Goal: Task Accomplishment & Management: Use online tool/utility

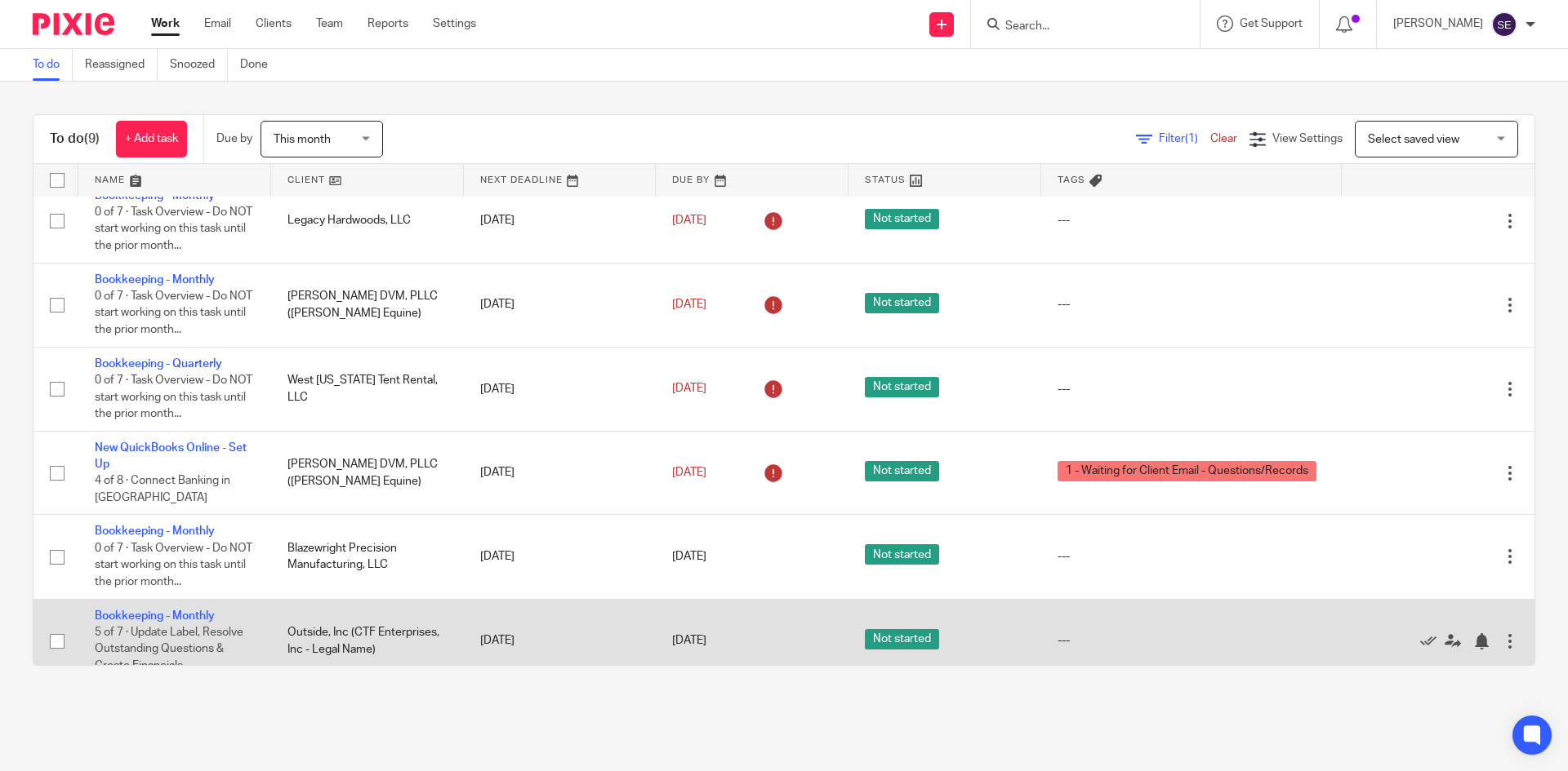
scroll to position [78, 0]
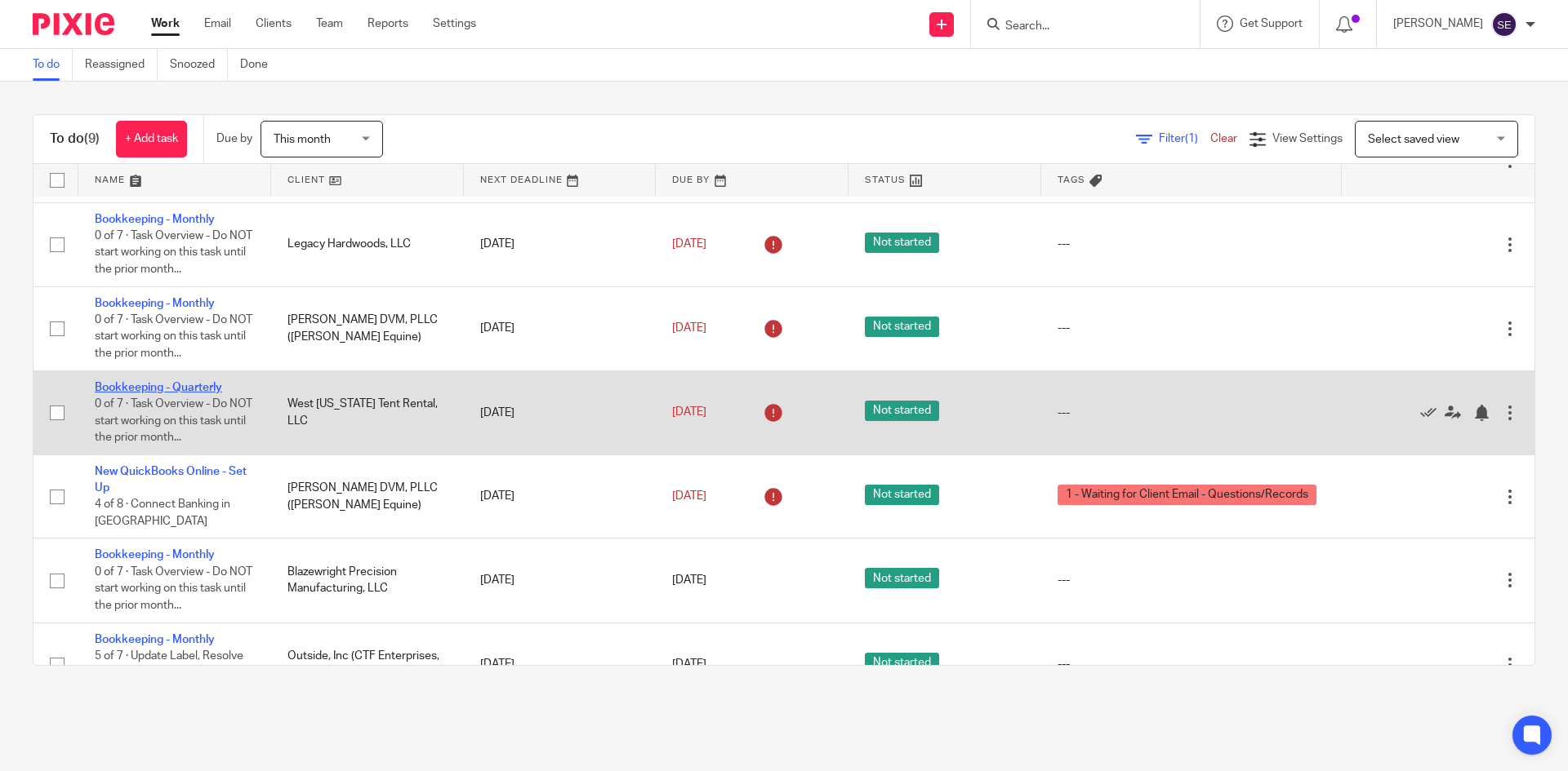
click at [187, 386] on link "Bookkeeping - Quarterly" at bounding box center [158, 387] width 127 height 12
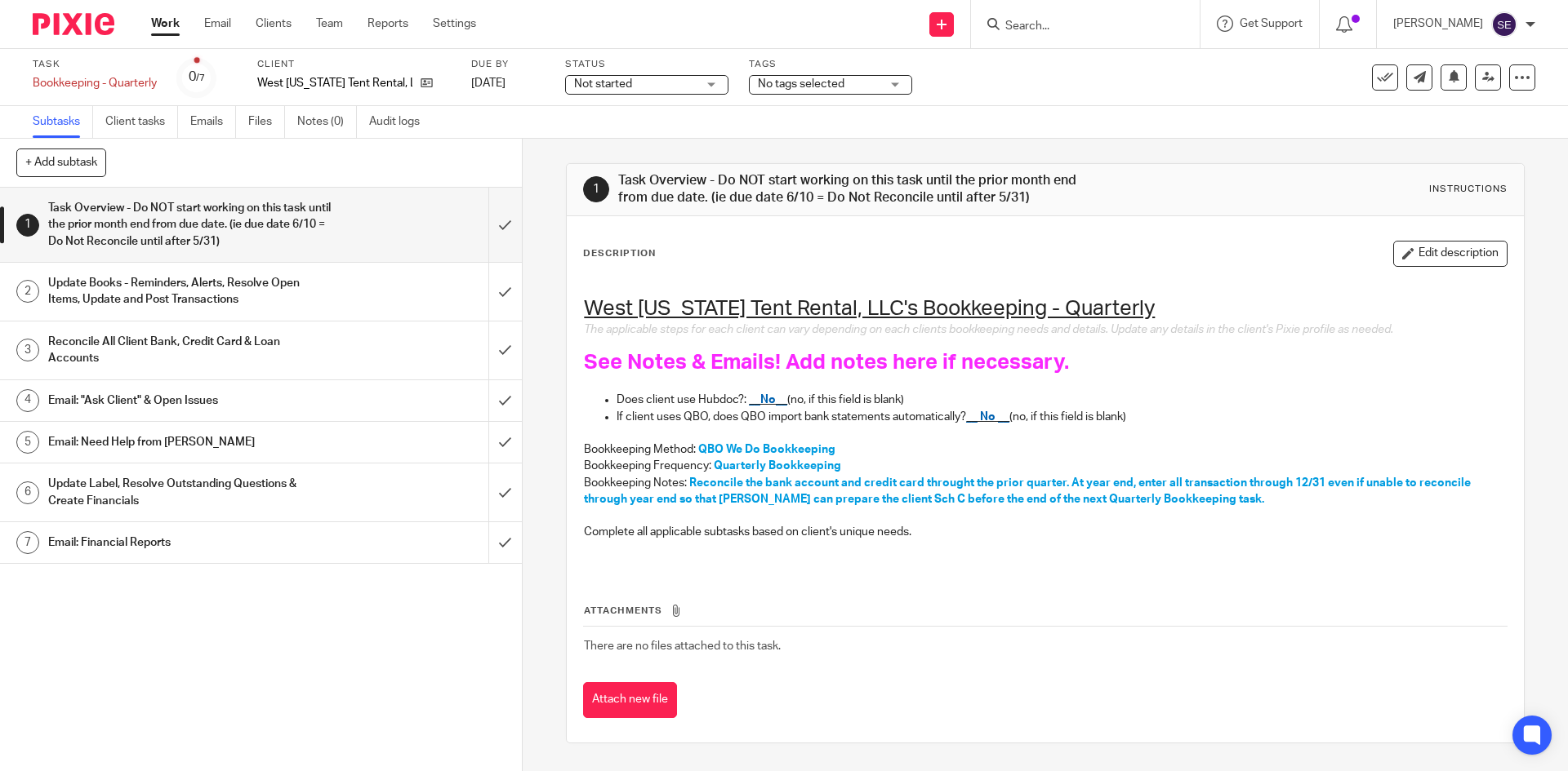
click at [242, 291] on h1 "Update Books - Reminders, Alerts, Resolve Open Items, Update and Post Transacti…" at bounding box center [189, 292] width 283 height 41
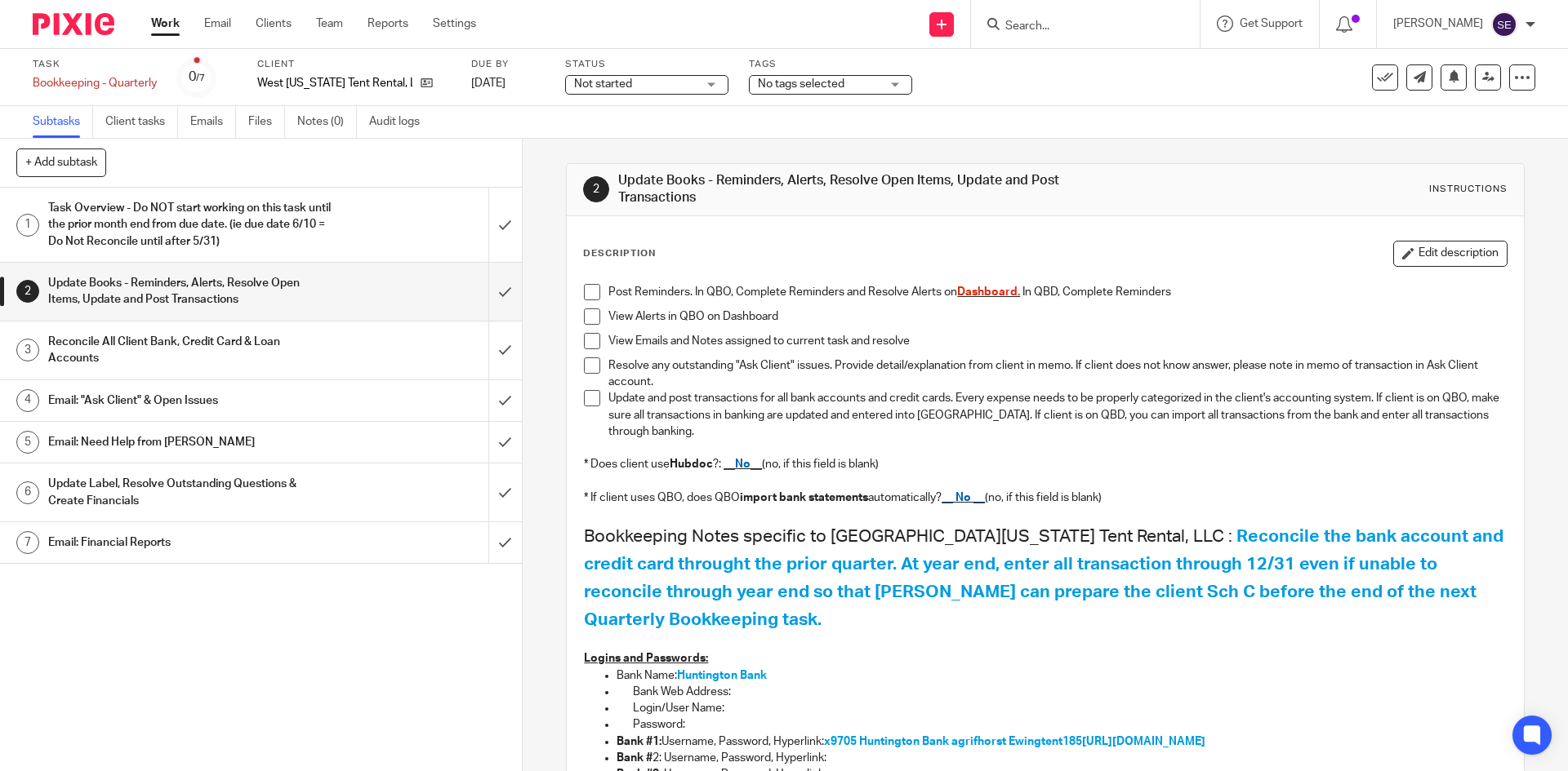
scroll to position [103, 0]
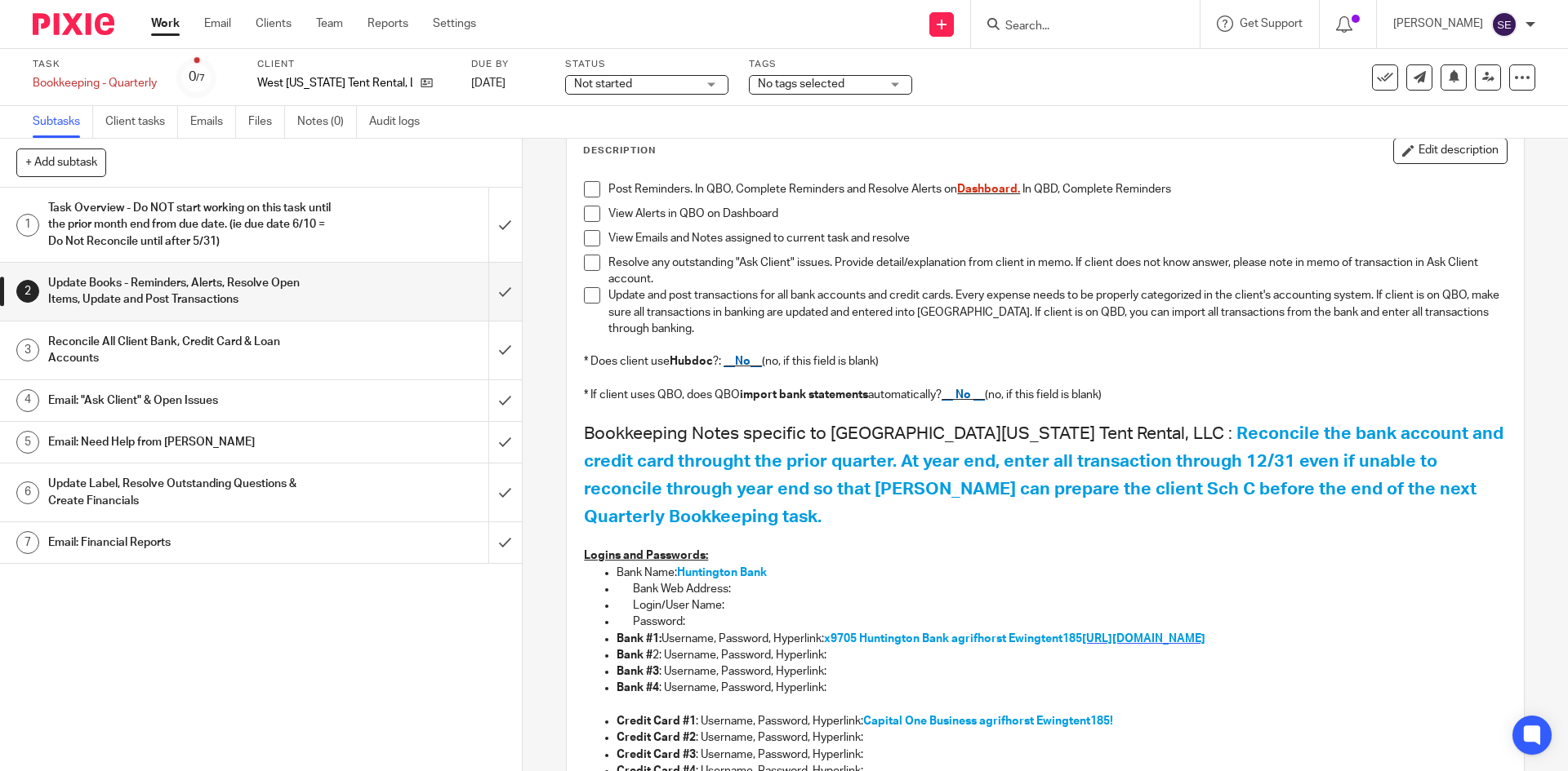
click at [1205, 633] on span "https://www.huntington.com/" at bounding box center [1144, 639] width 123 height 12
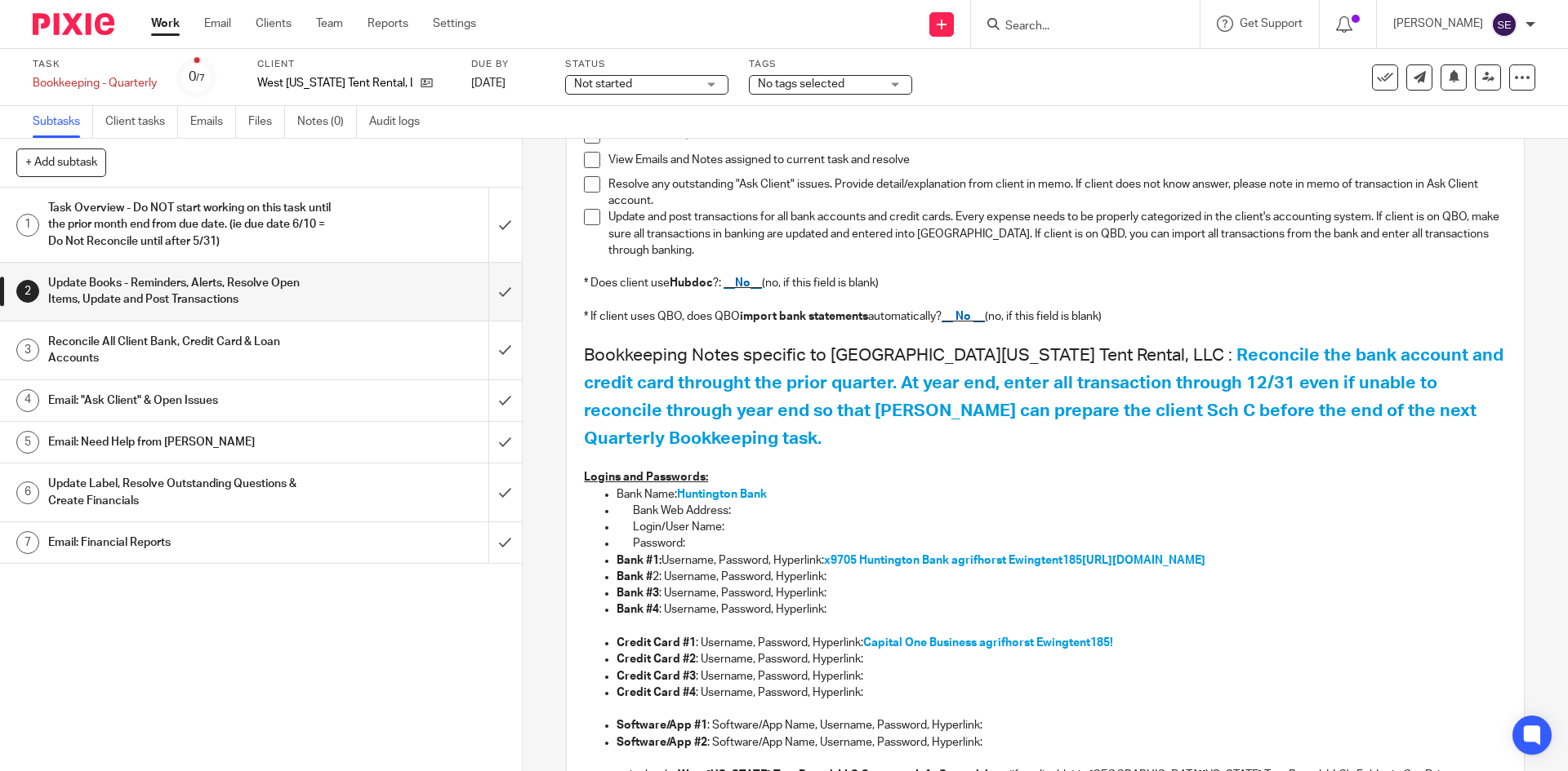
scroll to position [182, 0]
click at [946, 637] on span "Capital One Business agrifhorst Ewingtent185!" at bounding box center [988, 642] width 250 height 12
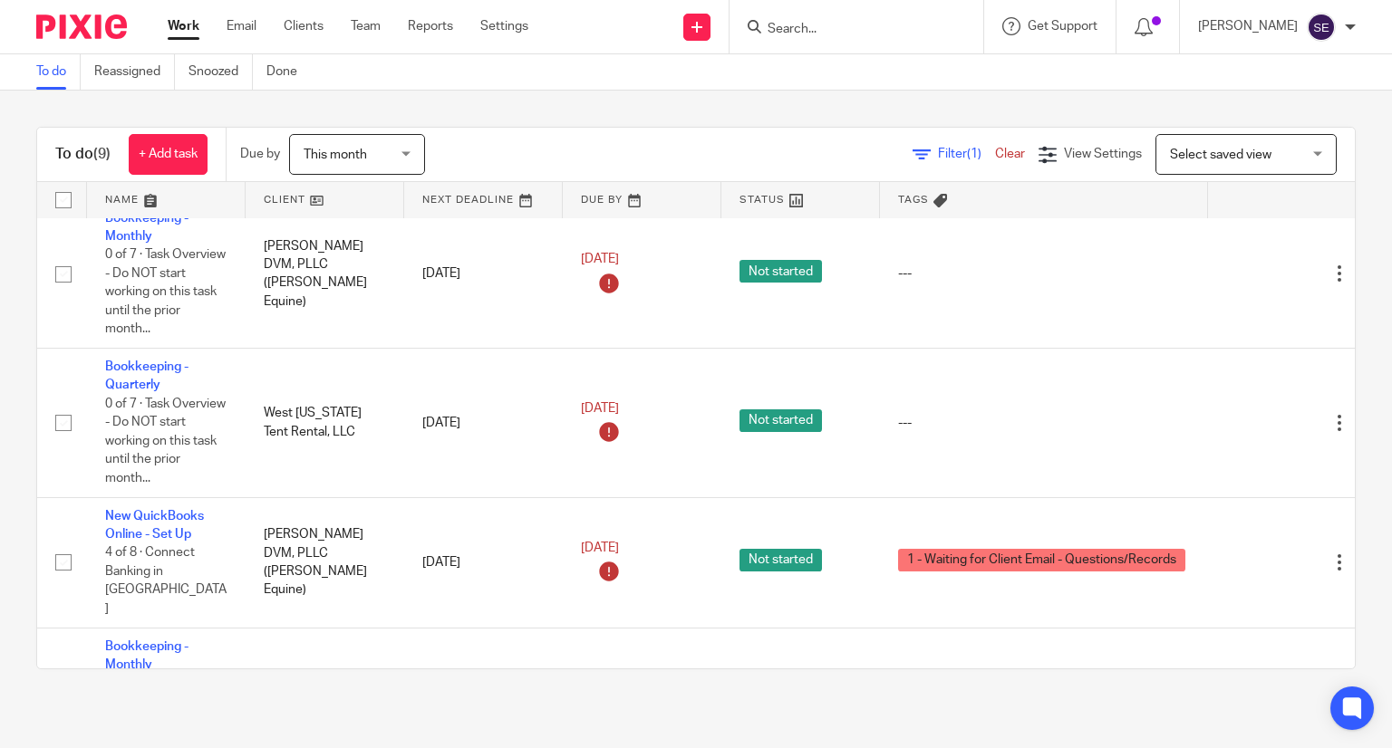
scroll to position [315, 0]
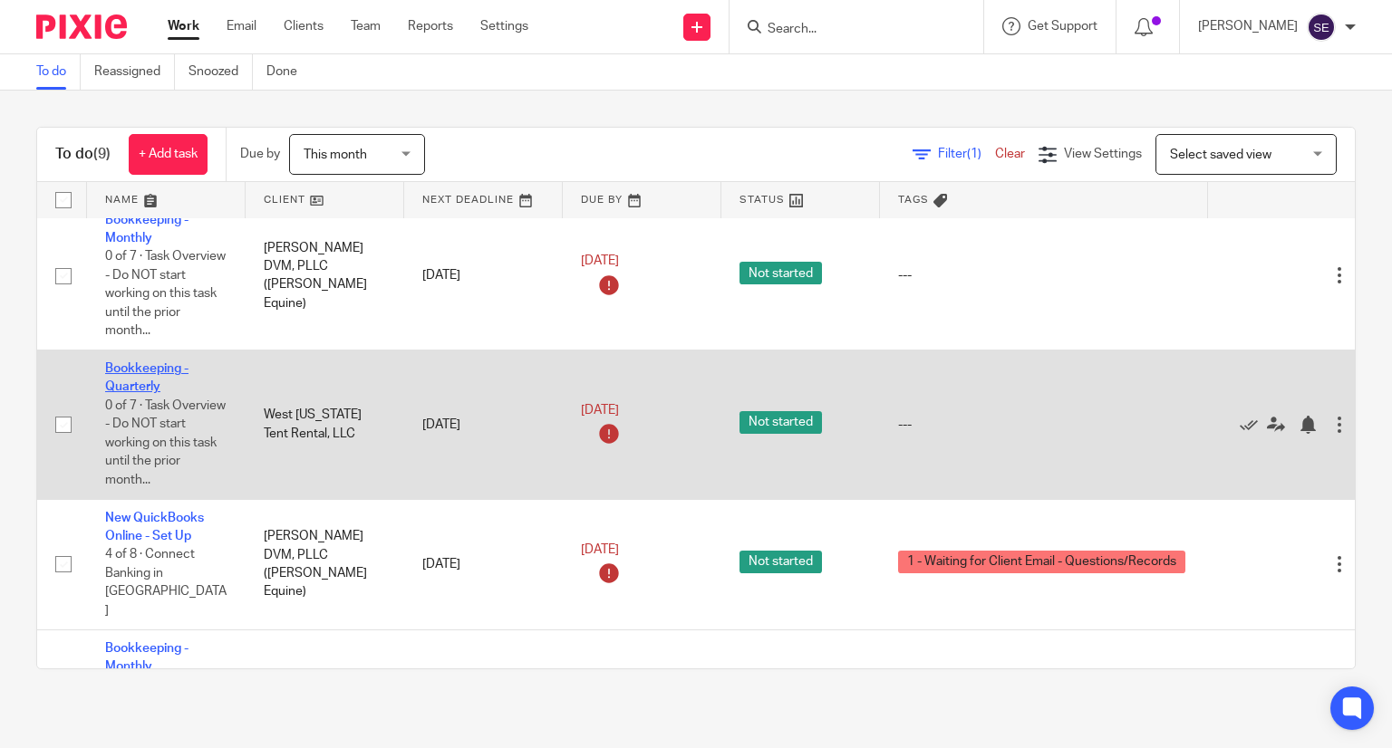
click at [140, 391] on link "Bookkeeping - Quarterly" at bounding box center [146, 377] width 83 height 31
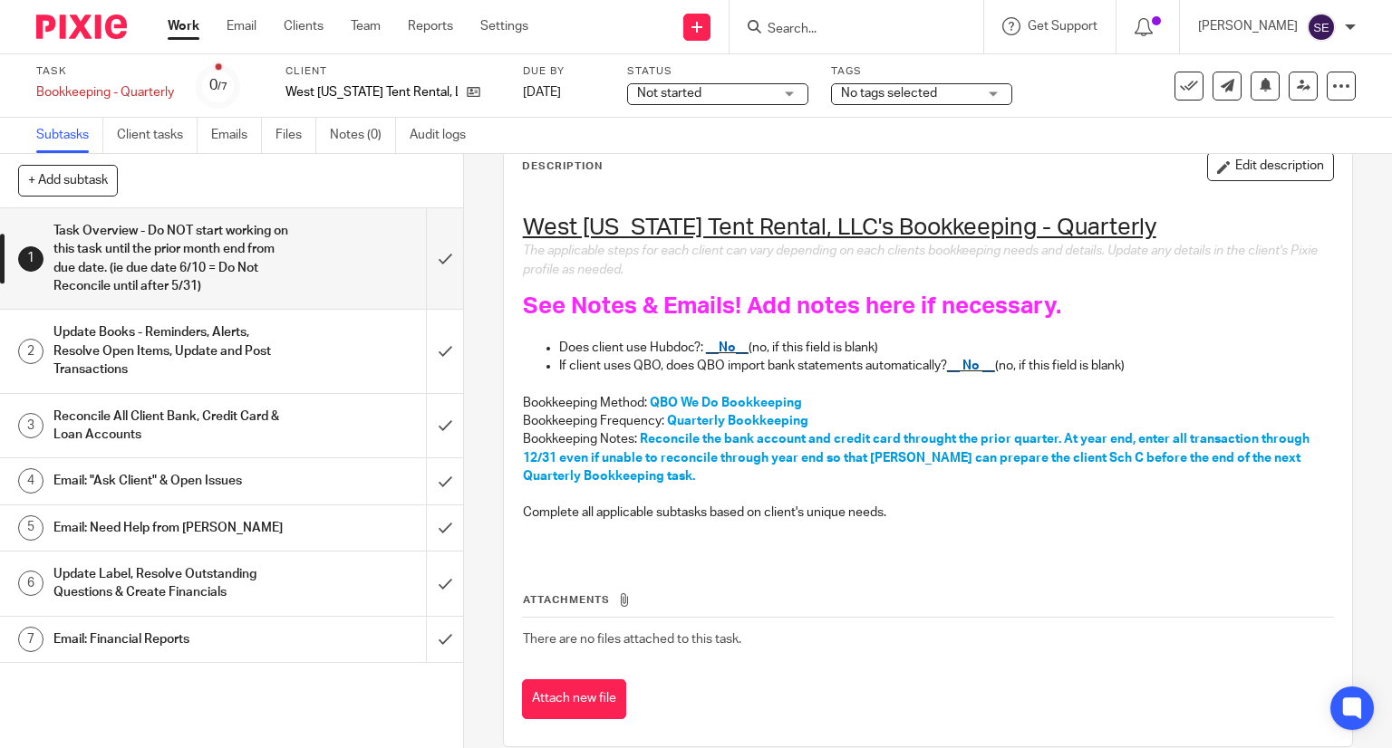
scroll to position [140, 0]
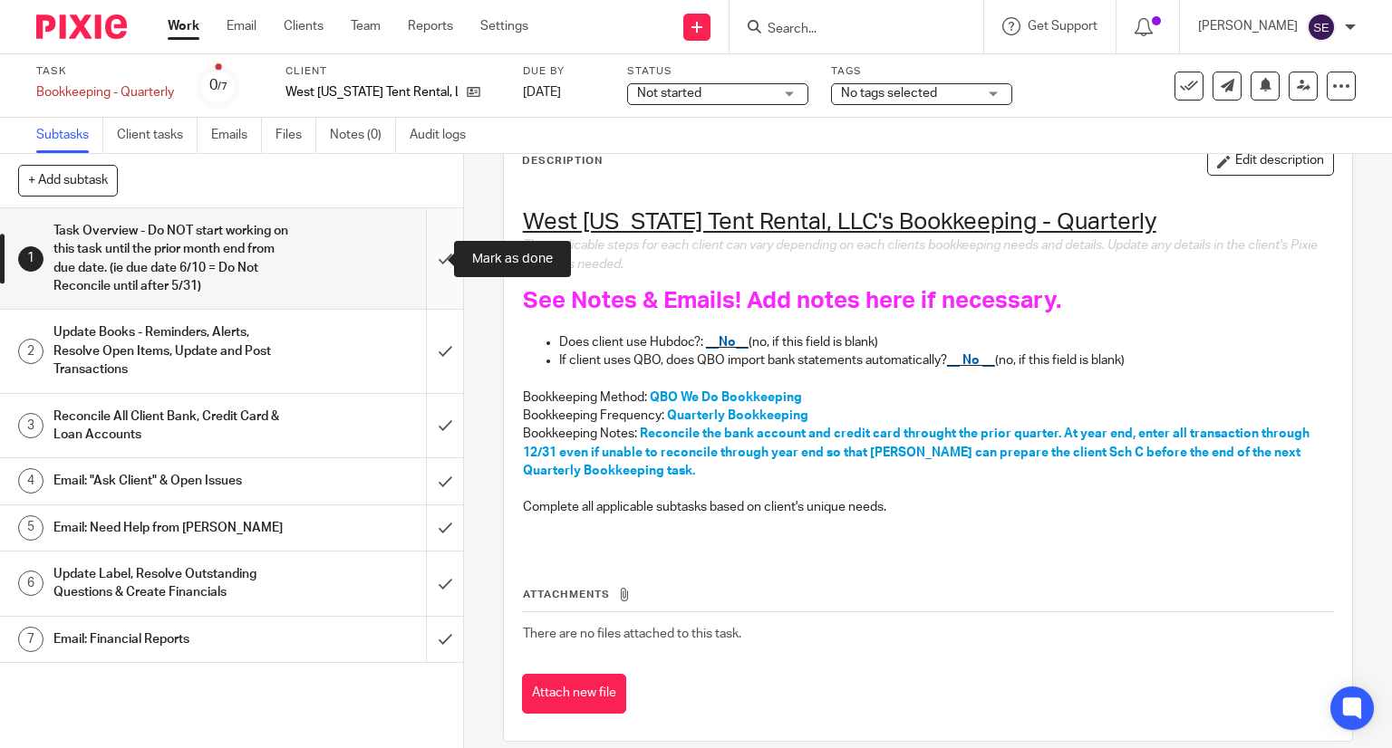
click at [442, 267] on input "submit" at bounding box center [231, 258] width 463 height 101
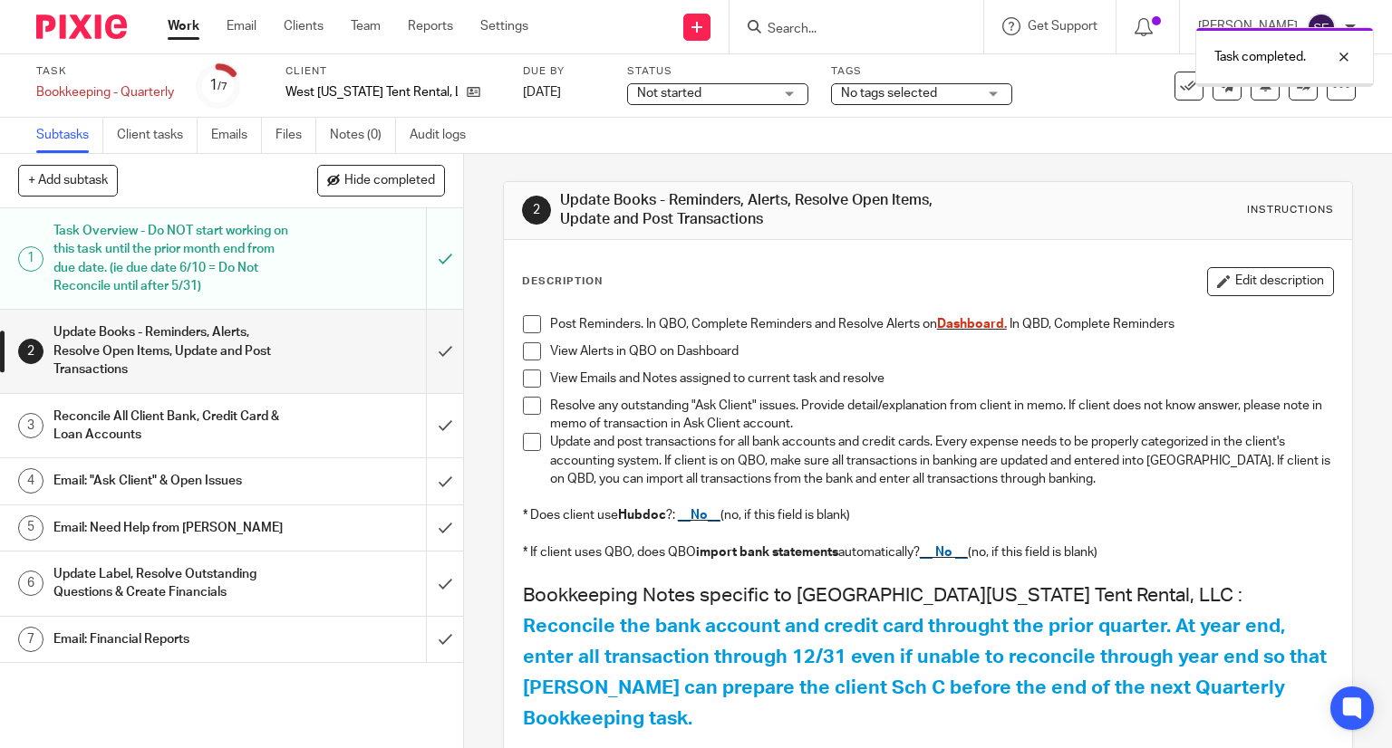
click at [285, 333] on div "Update Books - Reminders, Alerts, Resolve Open Items, Update and Post Transacti…" at bounding box center [230, 351] width 354 height 64
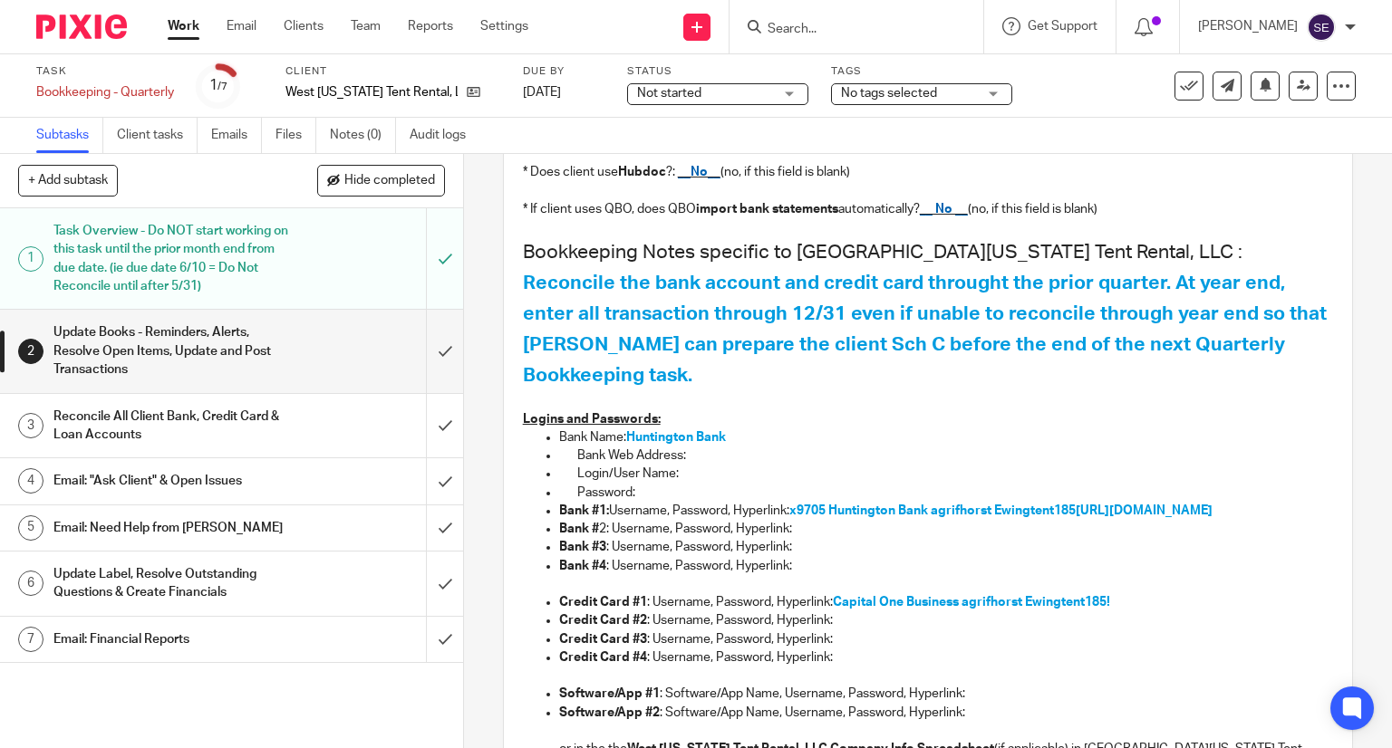
scroll to position [344, 0]
click at [431, 340] on input "submit" at bounding box center [231, 351] width 463 height 82
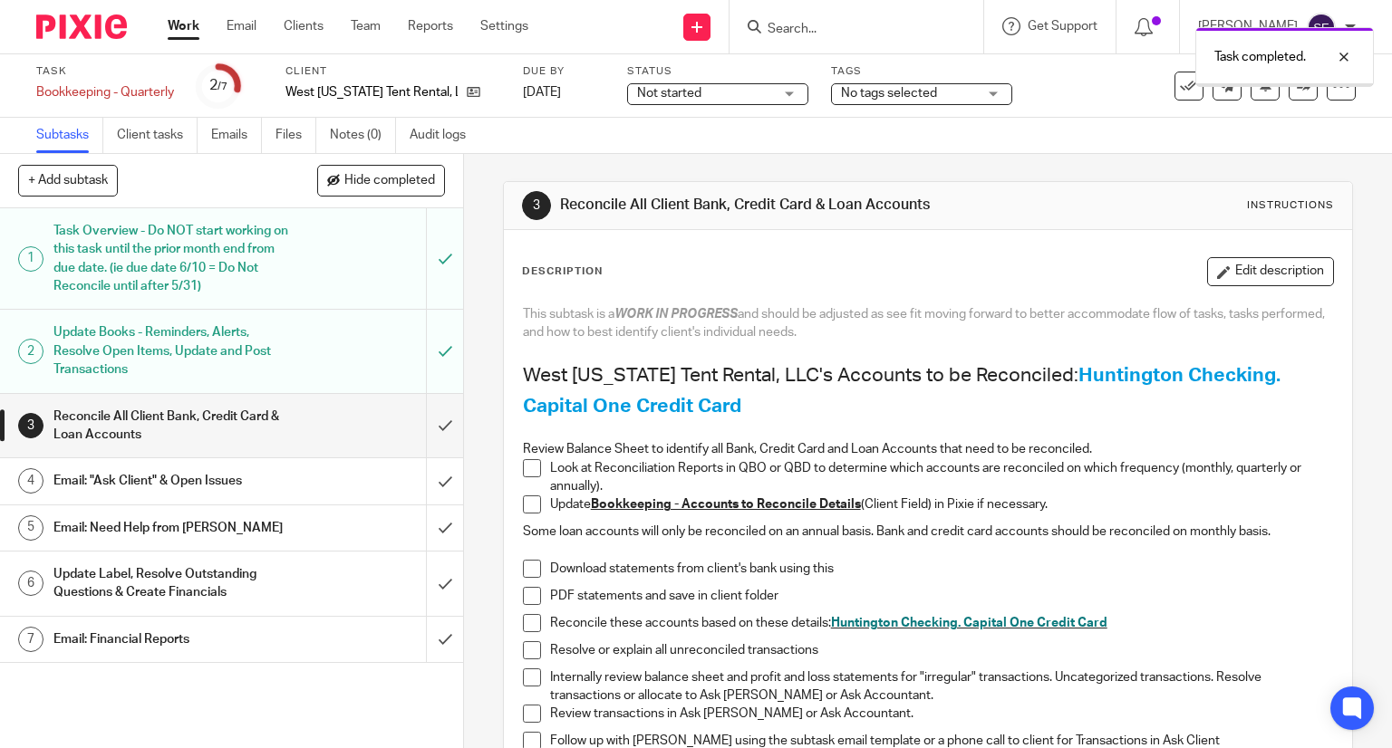
click at [300, 447] on div "Reconcile All Client Bank, Credit Card & Loan Accounts" at bounding box center [230, 426] width 354 height 46
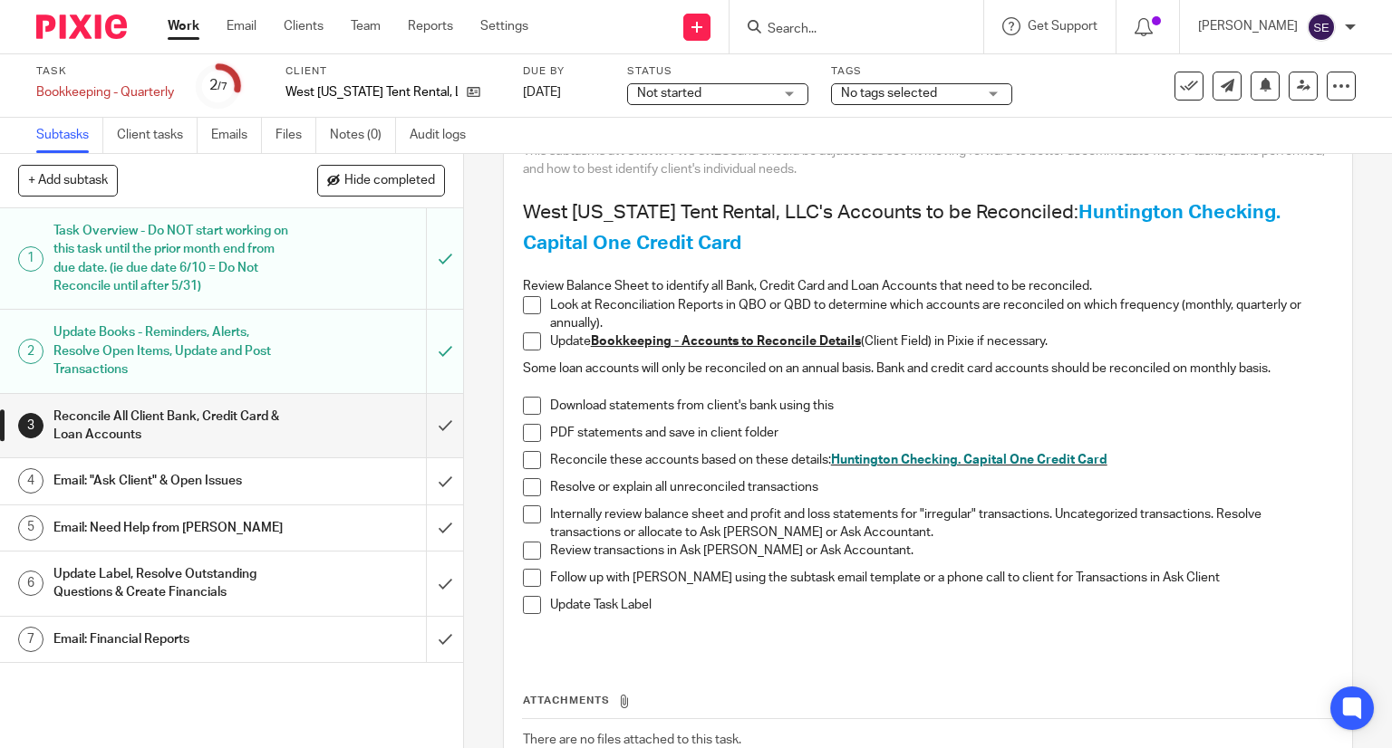
scroll to position [169, 0]
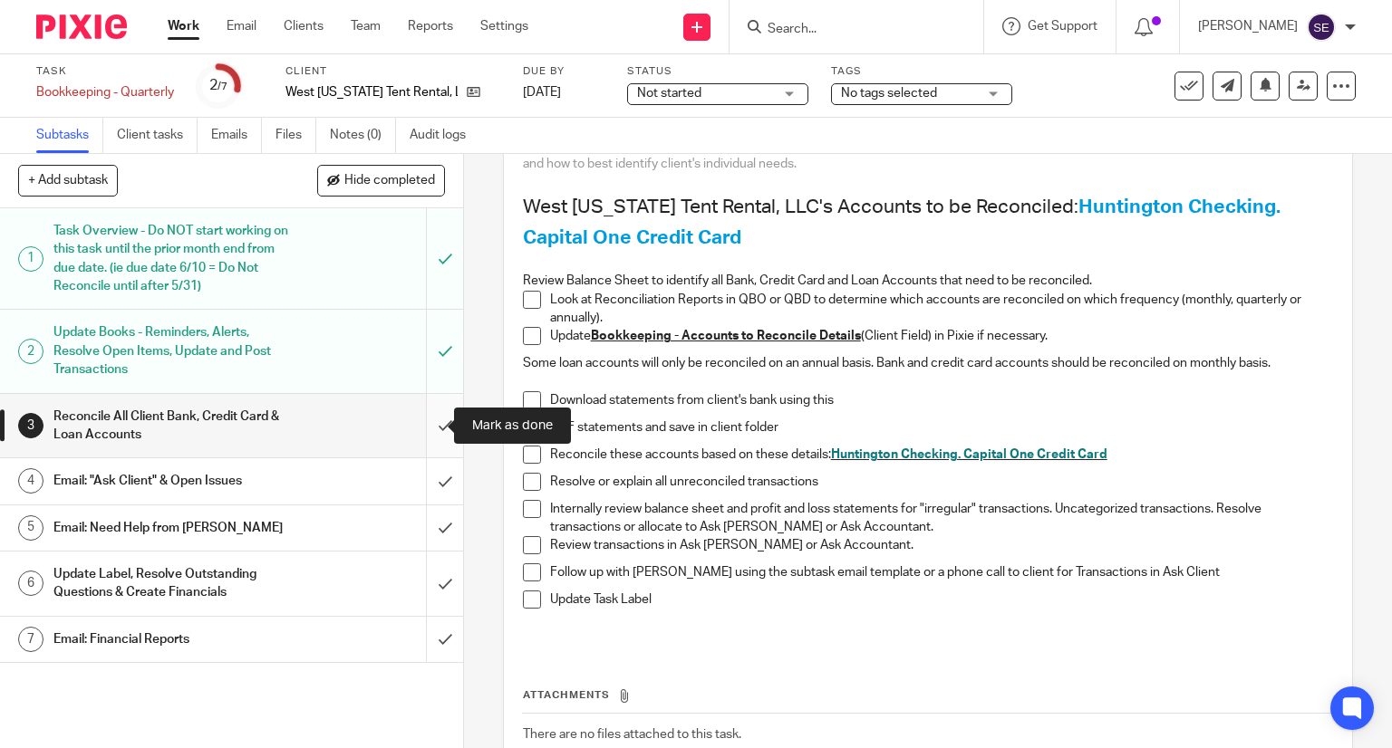
click at [439, 432] on input "submit" at bounding box center [231, 426] width 463 height 64
